Goal: Task Accomplishment & Management: Manage account settings

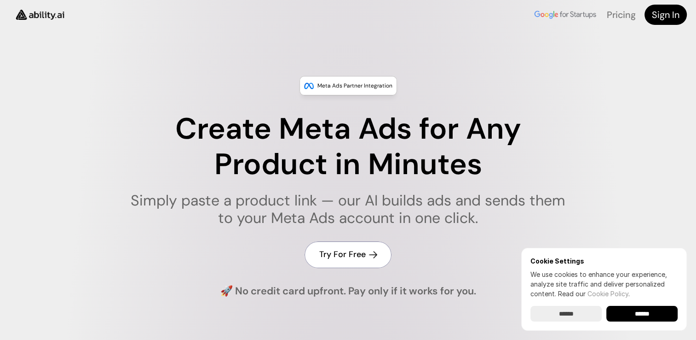
click at [344, 253] on h4 "Try For Free" at bounding box center [342, 255] width 46 height 12
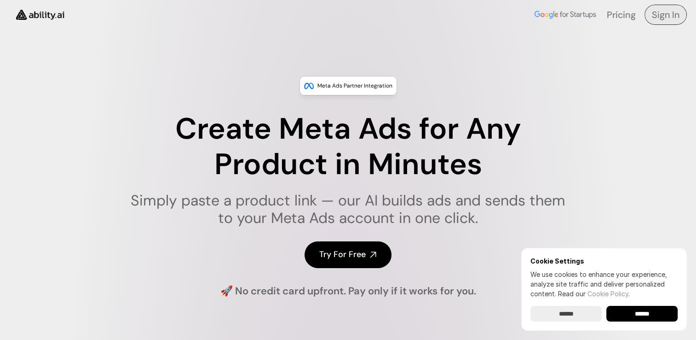
click at [670, 17] on h4 "Sign In" at bounding box center [666, 14] width 28 height 13
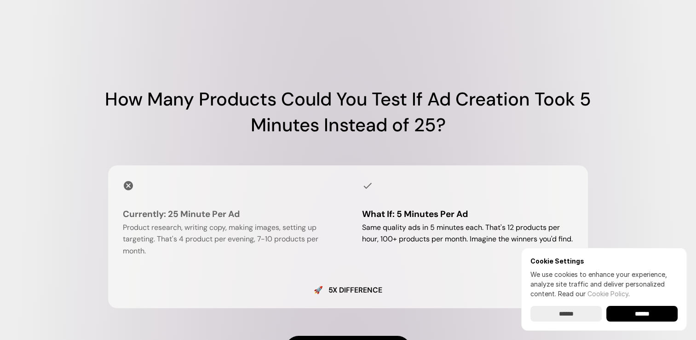
scroll to position [828, 0]
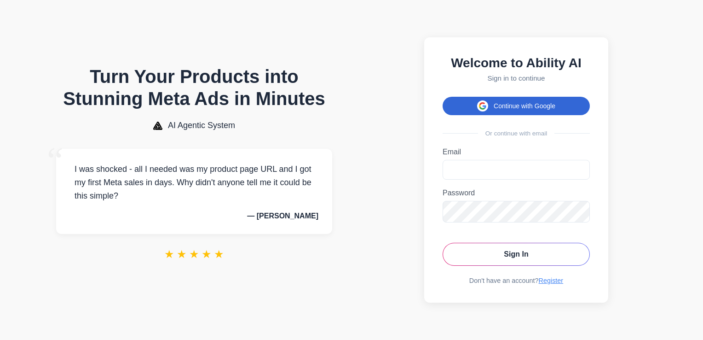
click at [507, 103] on button "Continue with Google" at bounding box center [516, 106] width 147 height 18
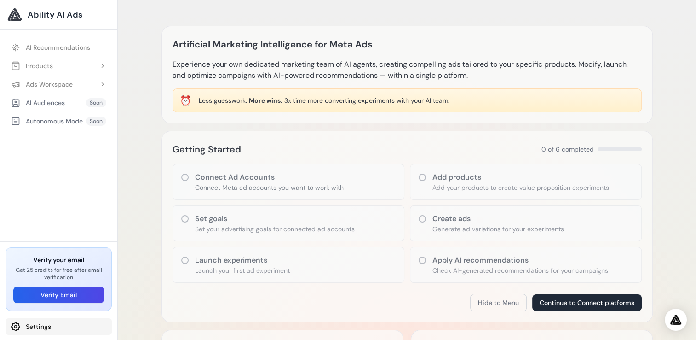
click at [36, 326] on link "Settings" at bounding box center [59, 326] width 106 height 17
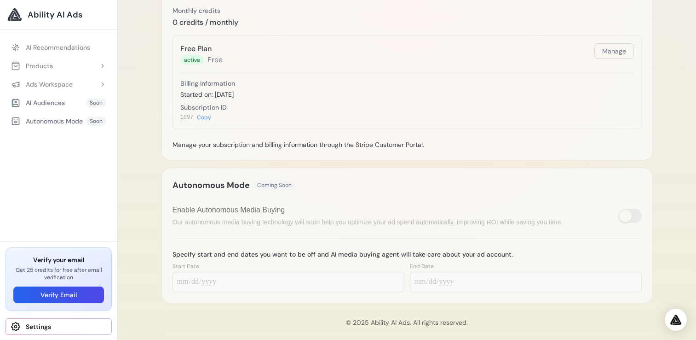
scroll to position [359, 0]
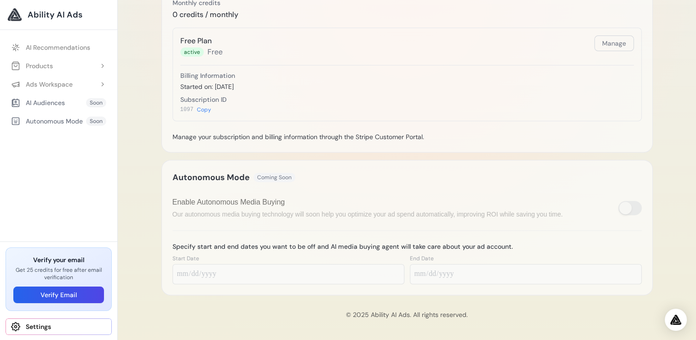
click at [55, 17] on span "Ability AI Ads" at bounding box center [55, 14] width 55 height 13
